Goal: Task Accomplishment & Management: Use online tool/utility

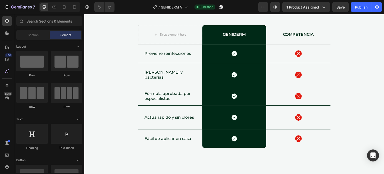
scroll to position [1934, 0]
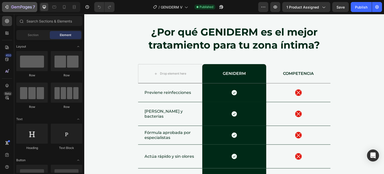
click at [2, 7] on button "7" at bounding box center [19, 7] width 35 height 10
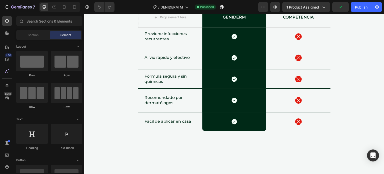
scroll to position [2431, 0]
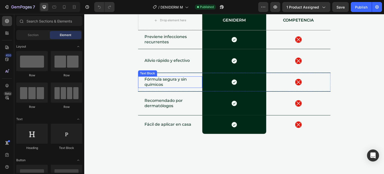
click at [178, 81] on p "Fórmula segura y sin químicos" at bounding box center [170, 82] width 51 height 11
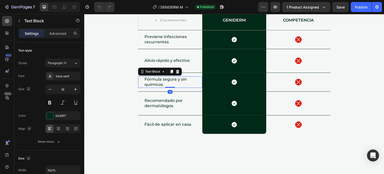
click at [178, 81] on p "Fórmula segura y sin químicos" at bounding box center [170, 82] width 51 height 11
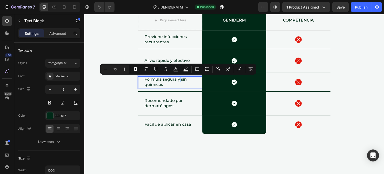
click at [179, 80] on p "Fórmula segura y sin químicos" at bounding box center [170, 82] width 51 height 11
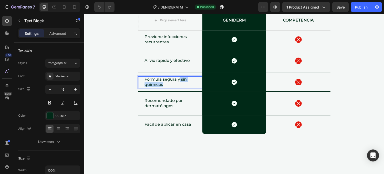
drag, startPoint x: 178, startPoint y: 80, endPoint x: 182, endPoint y: 87, distance: 8.5
click at [182, 87] on div "Fórmula segura y sin químicos" at bounding box center [170, 82] width 52 height 12
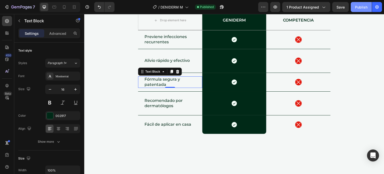
click at [354, 8] on button "Publish" at bounding box center [361, 7] width 21 height 10
click at [364, 8] on div "Publish" at bounding box center [361, 7] width 13 height 5
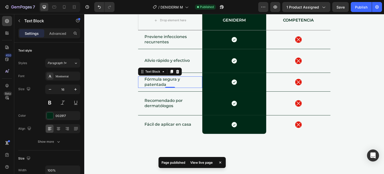
click at [59, 8] on div at bounding box center [59, 7] width 41 height 10
click at [62, 9] on icon at bounding box center [64, 7] width 5 height 5
type input "14"
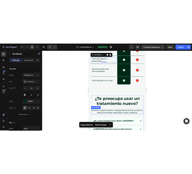
scroll to position [2384, 0]
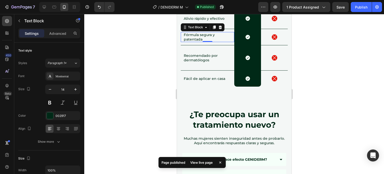
click at [329, 96] on div at bounding box center [234, 94] width 300 height 160
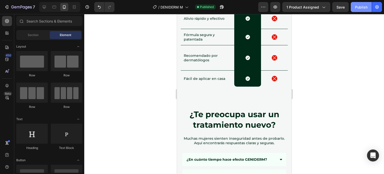
click at [360, 10] on button "Publish" at bounding box center [361, 7] width 21 height 10
